Goal: Task Accomplishment & Management: Use online tool/utility

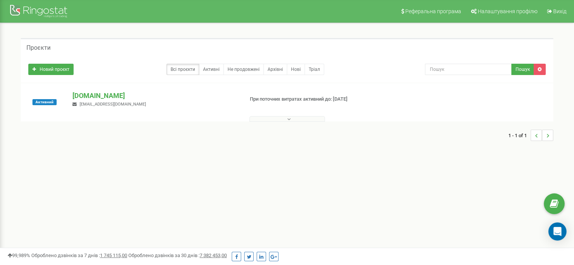
click at [297, 120] on button at bounding box center [286, 119] width 75 height 6
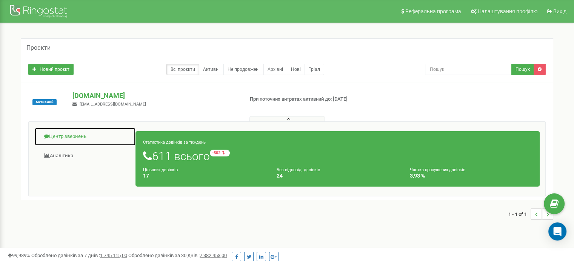
click at [66, 144] on link "Центр звернень" at bounding box center [84, 136] width 101 height 18
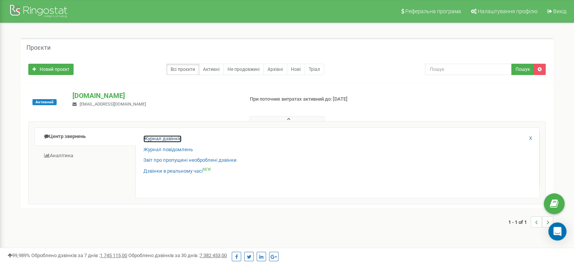
click at [162, 138] on link "Журнал дзвінків" at bounding box center [162, 138] width 38 height 7
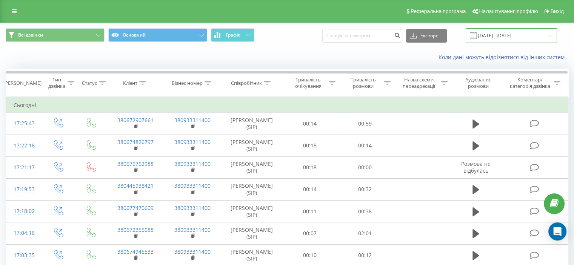
click at [502, 38] on input "[DATE] - [DATE]" at bounding box center [510, 35] width 91 height 15
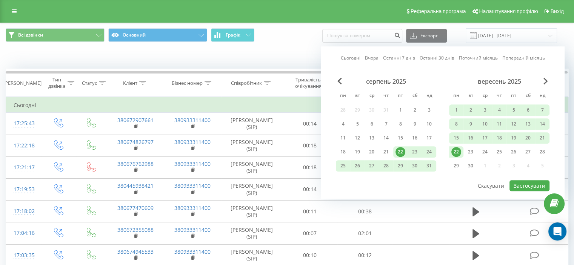
click at [356, 60] on link "Сьогодні" at bounding box center [351, 58] width 20 height 7
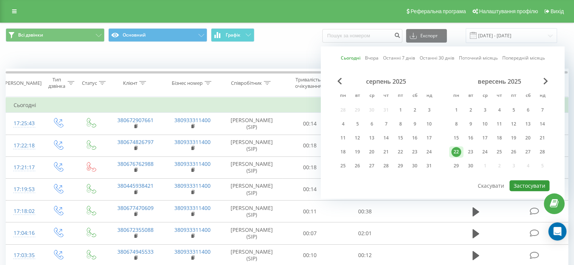
click at [532, 186] on button "Застосувати" at bounding box center [529, 185] width 40 height 11
type input "[DATE] - [DATE]"
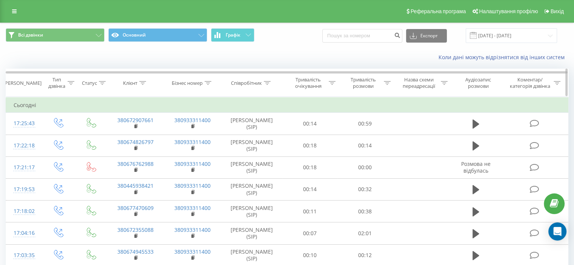
click at [367, 88] on div "Тривалість розмови" at bounding box center [363, 83] width 38 height 13
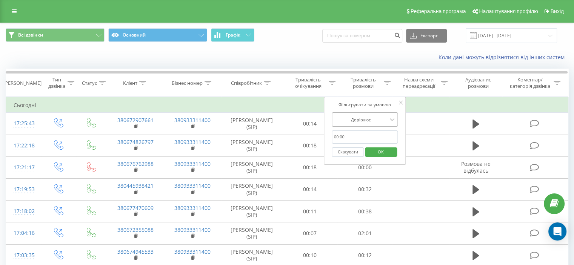
click at [386, 113] on div "Дорівнює" at bounding box center [365, 119] width 66 height 14
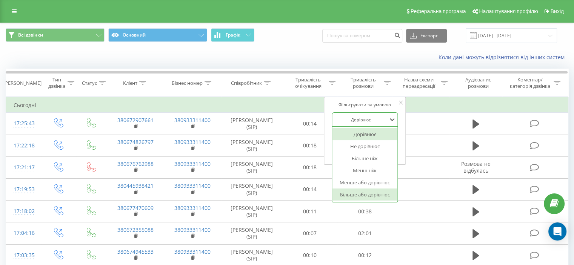
click at [366, 192] on div "Більше або дорівнює" at bounding box center [365, 195] width 66 height 12
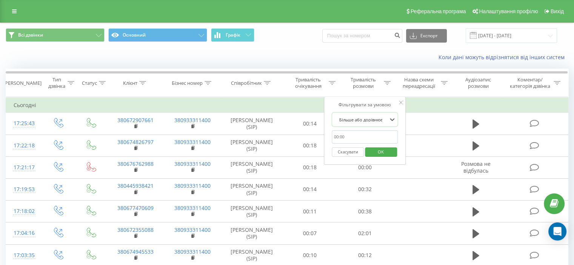
drag, startPoint x: 354, startPoint y: 138, endPoint x: 357, endPoint y: 143, distance: 5.6
click at [354, 138] on input "text" at bounding box center [365, 137] width 66 height 13
type input "01:00"
click at [381, 153] on span "OK" at bounding box center [380, 152] width 21 height 12
